Goal: Entertainment & Leisure: Consume media (video, audio)

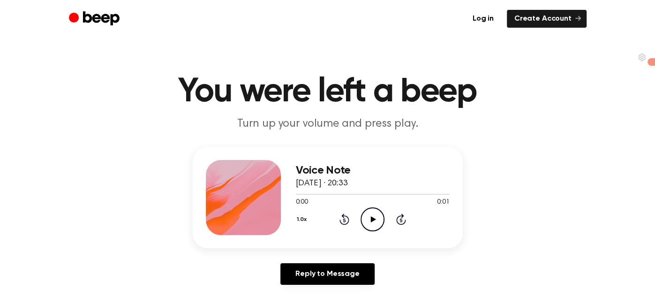
click at [380, 220] on icon "Play Audio" at bounding box center [372, 219] width 24 height 24
click at [379, 217] on icon "Play Audio" at bounding box center [372, 219] width 24 height 24
click at [377, 222] on icon "Play Audio" at bounding box center [372, 219] width 24 height 24
